Goal: Find specific page/section: Find specific page/section

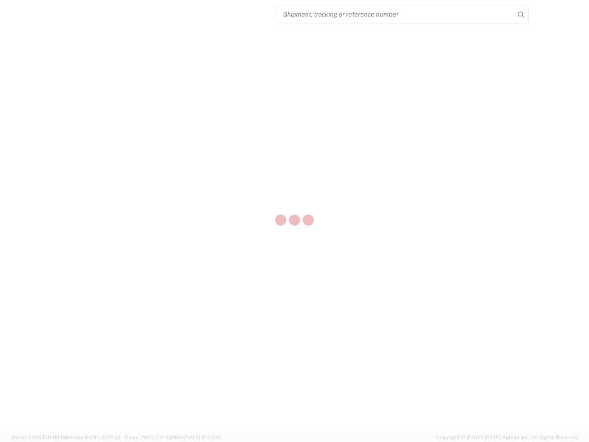
select select "US"
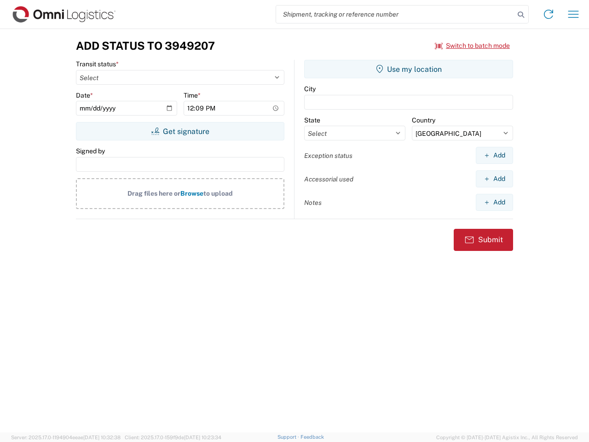
click at [395, 14] on input "search" at bounding box center [395, 14] width 238 height 17
click at [521, 15] on icon at bounding box center [520, 14] width 13 height 13
click at [549, 14] on icon at bounding box center [548, 14] width 15 height 15
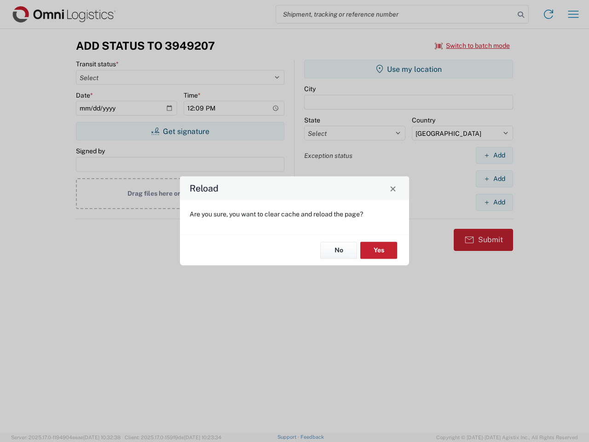
click at [573, 14] on div "Reload Are you sure, you want to clear cache and reload the page? No Yes" at bounding box center [294, 221] width 589 height 442
click at [473, 46] on div "Reload Are you sure, you want to clear cache and reload the page? No Yes" at bounding box center [294, 221] width 589 height 442
click at [180, 131] on div "Reload Are you sure, you want to clear cache and reload the page? No Yes" at bounding box center [294, 221] width 589 height 442
click at [409, 69] on div "Reload Are you sure, you want to clear cache and reload the page? No Yes" at bounding box center [294, 221] width 589 height 442
click at [494, 155] on div "Reload Are you sure, you want to clear cache and reload the page? No Yes" at bounding box center [294, 221] width 589 height 442
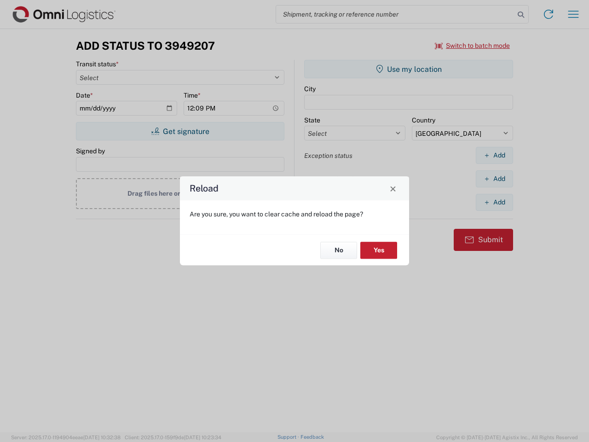
click at [494, 179] on div "Reload Are you sure, you want to clear cache and reload the page? No Yes" at bounding box center [294, 221] width 589 height 442
click at [494, 202] on div "Reload Are you sure, you want to clear cache and reload the page? No Yes" at bounding box center [294, 221] width 589 height 442
